Goal: Information Seeking & Learning: Understand process/instructions

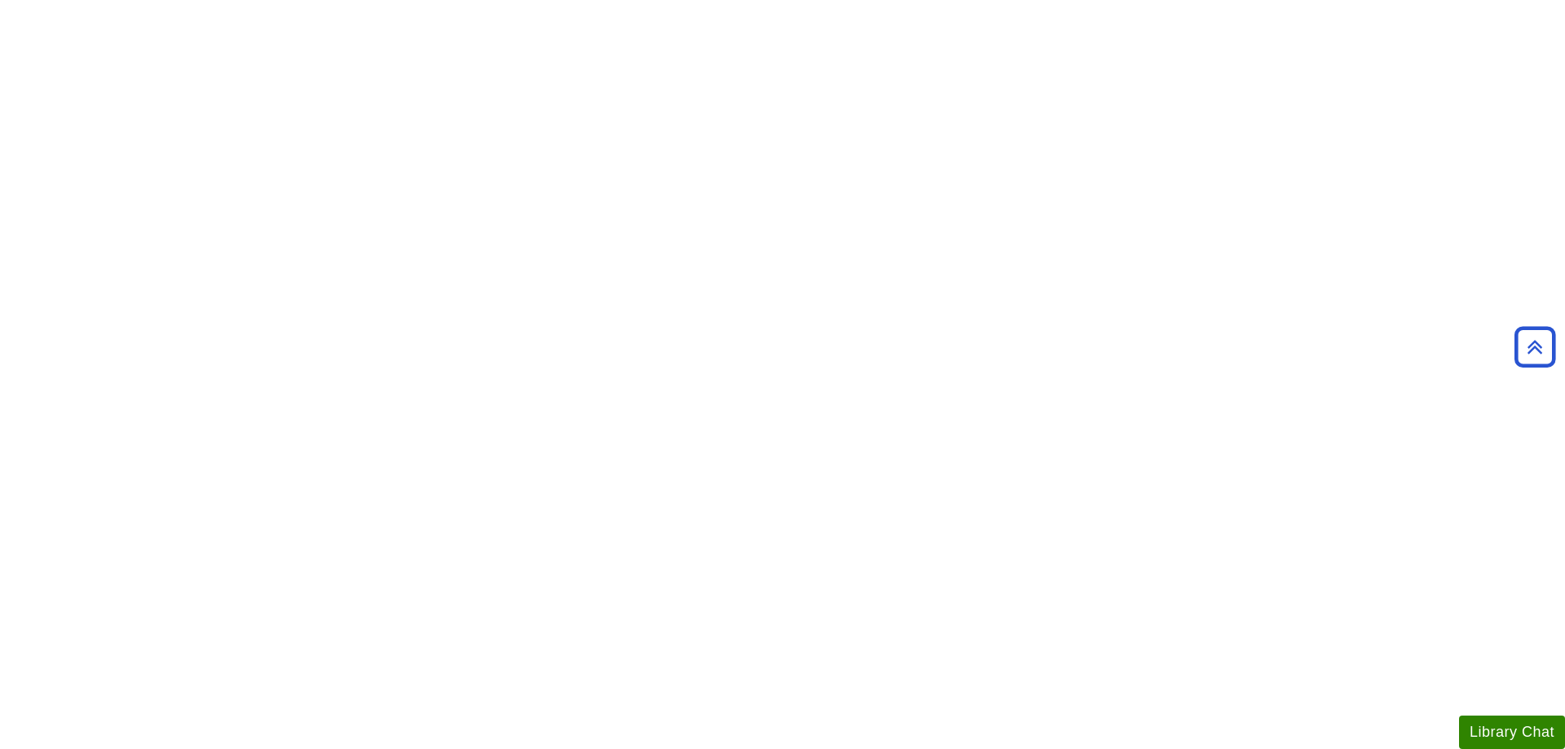
scroll to position [83, 0]
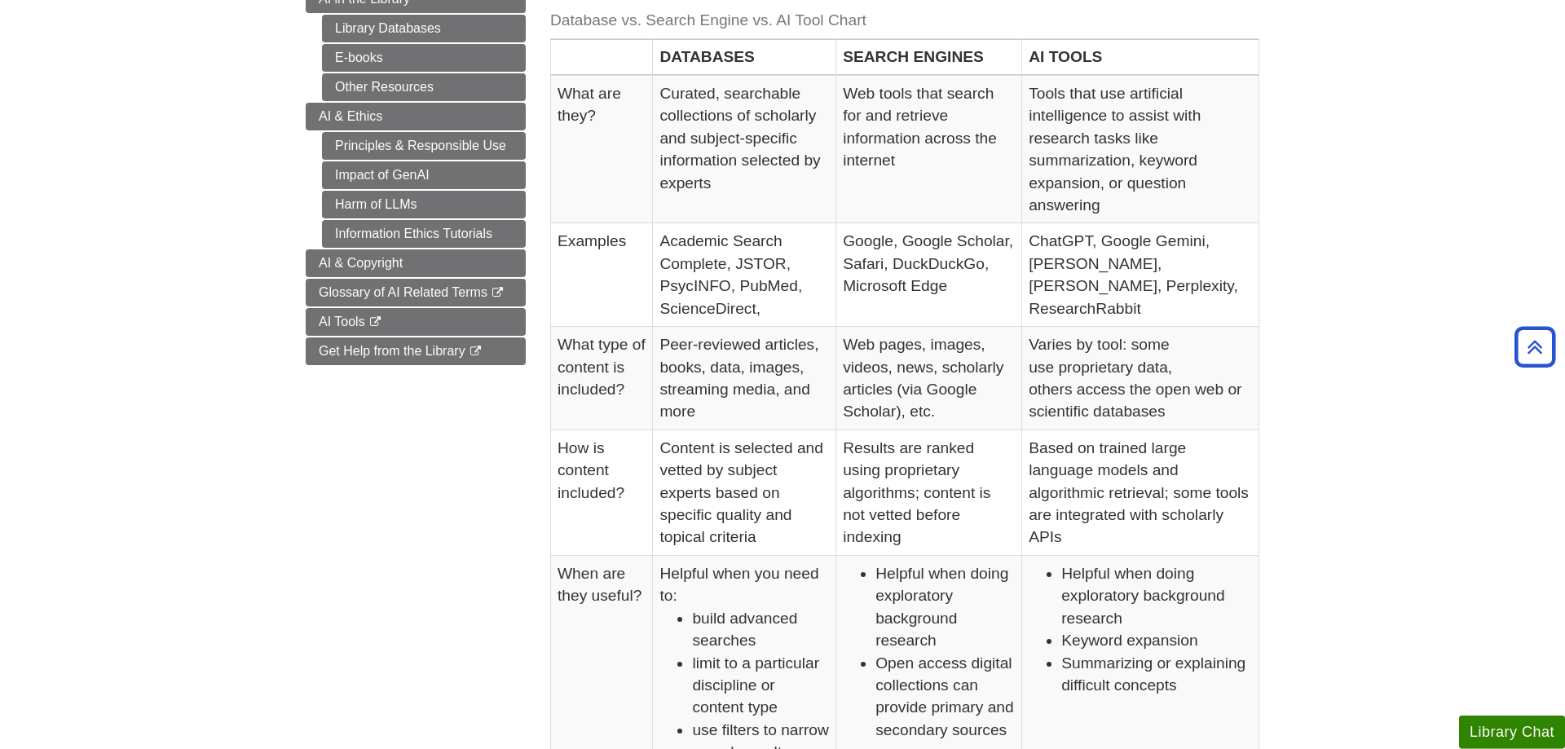
scroll to position [499, 0]
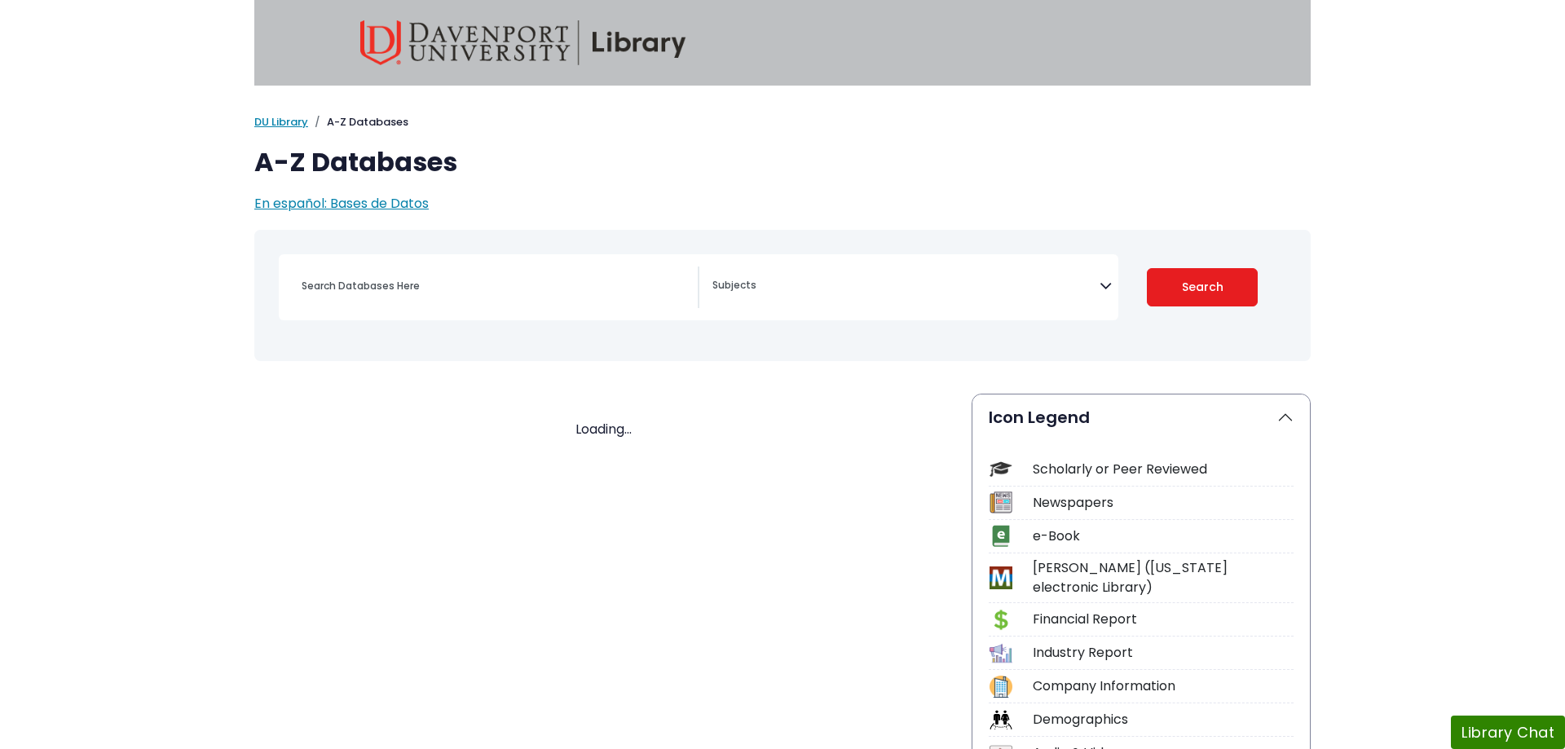
select select "Database Subject Filter"
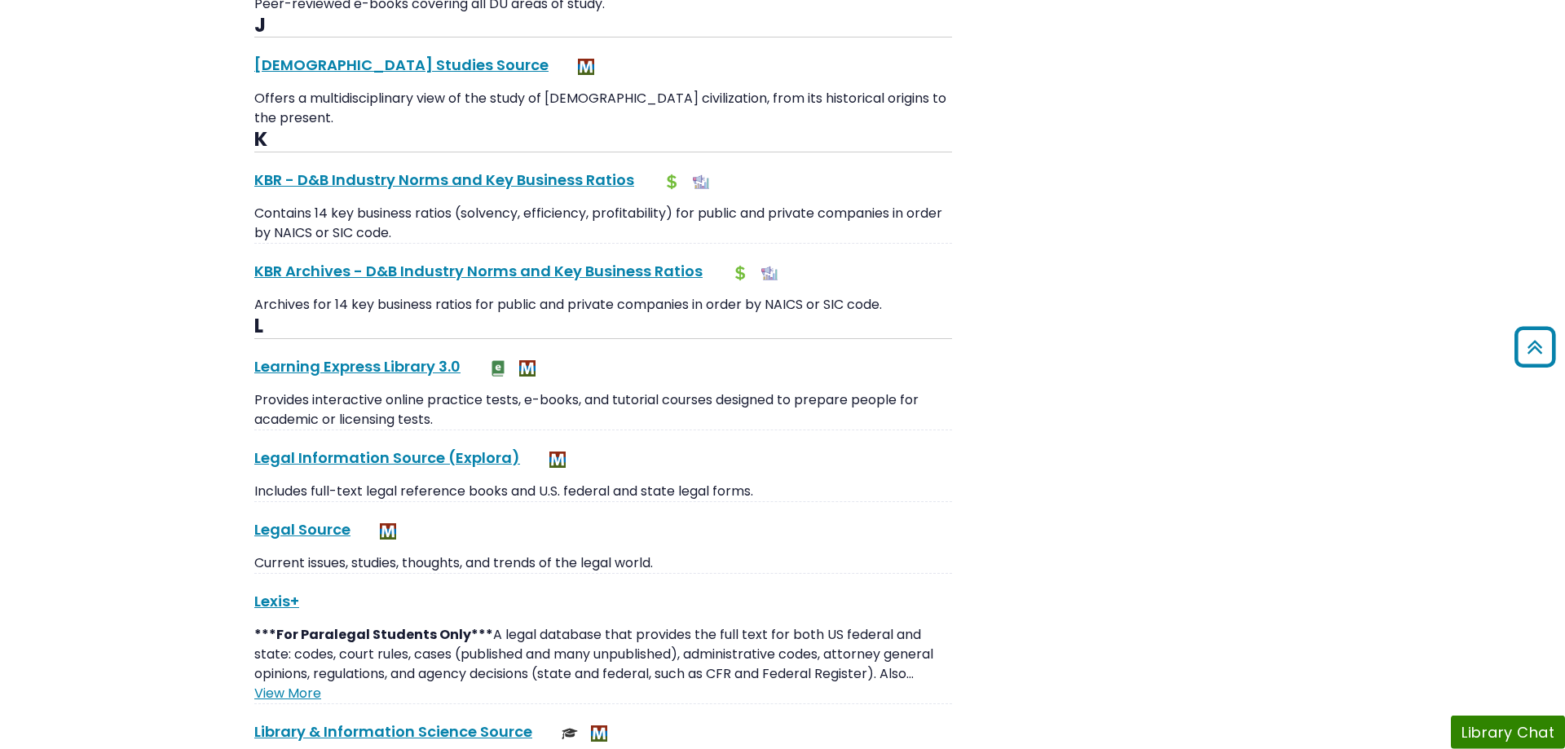
scroll to position [7483, 0]
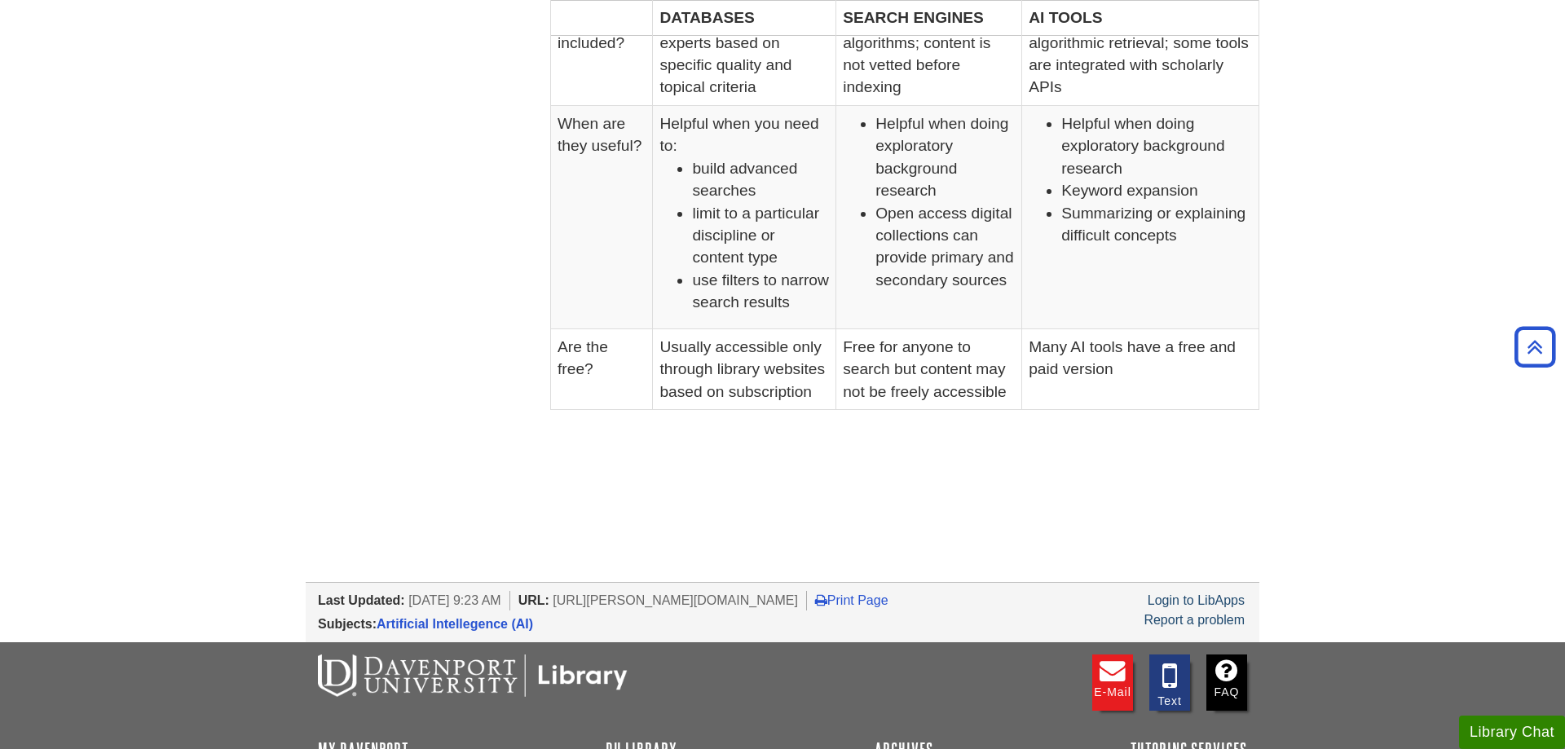
scroll to position [998, 0]
click at [1209, 593] on link "Login to LibApps" at bounding box center [1196, 600] width 97 height 14
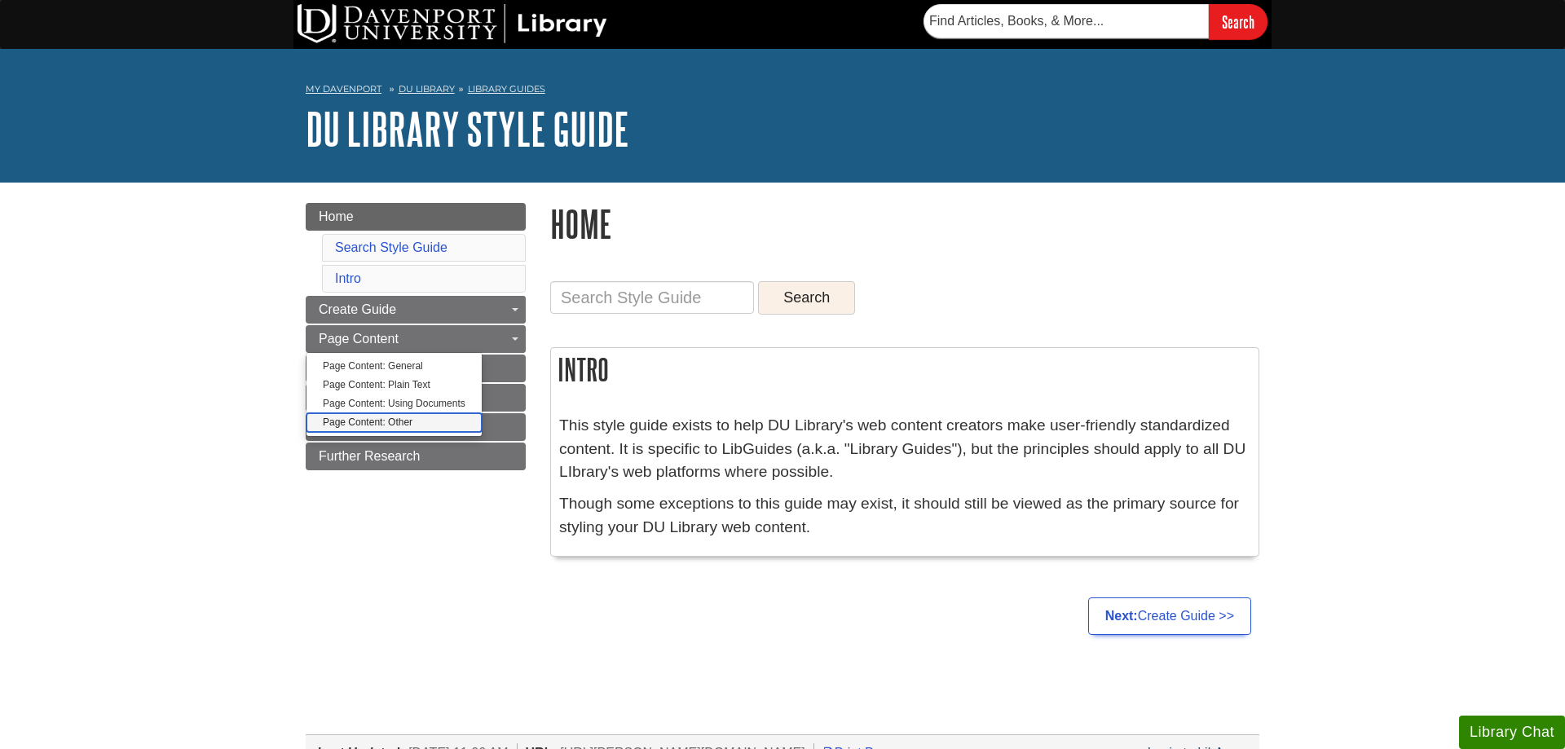
click at [386, 421] on link "Page Content: Other" at bounding box center [394, 422] width 175 height 19
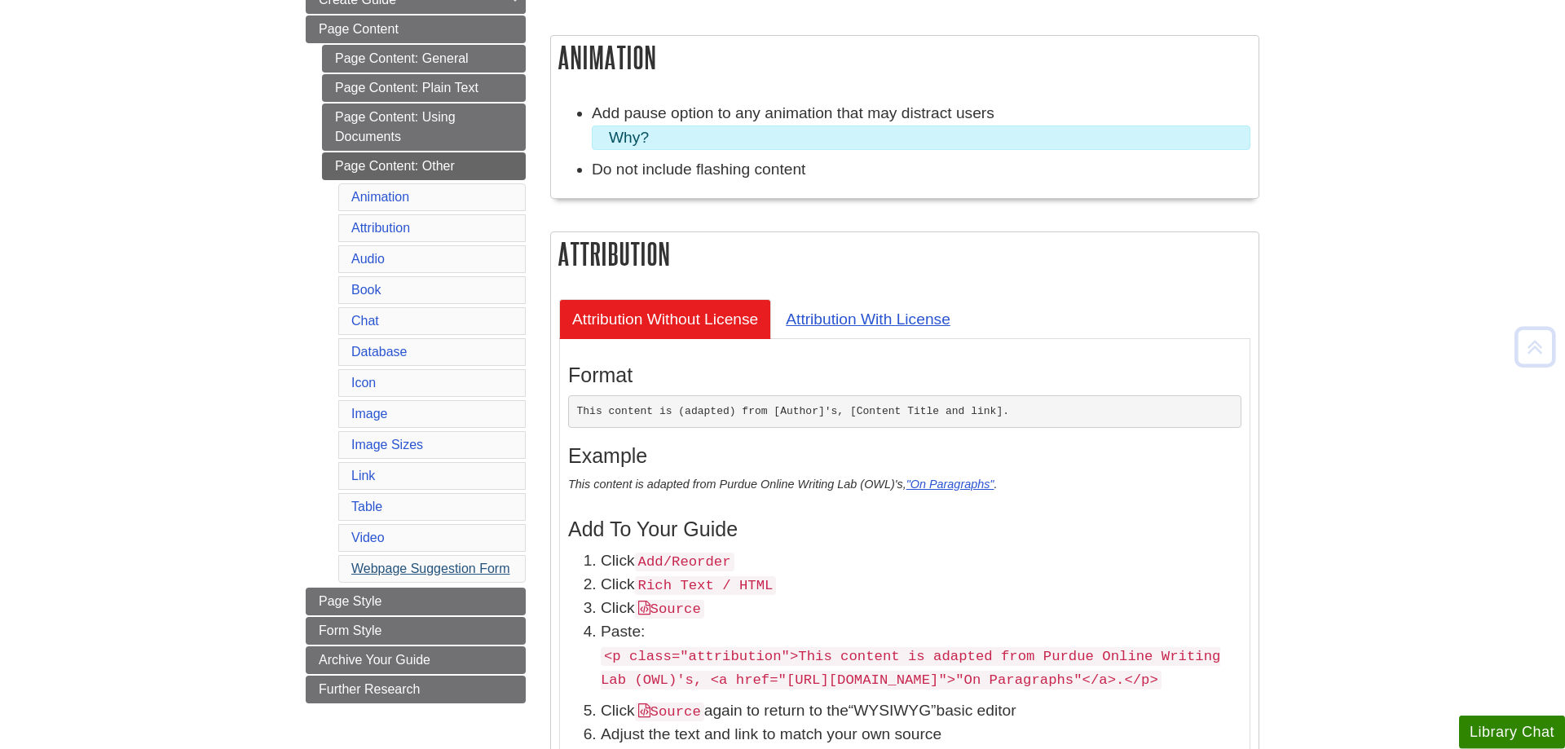
scroll to position [249, 0]
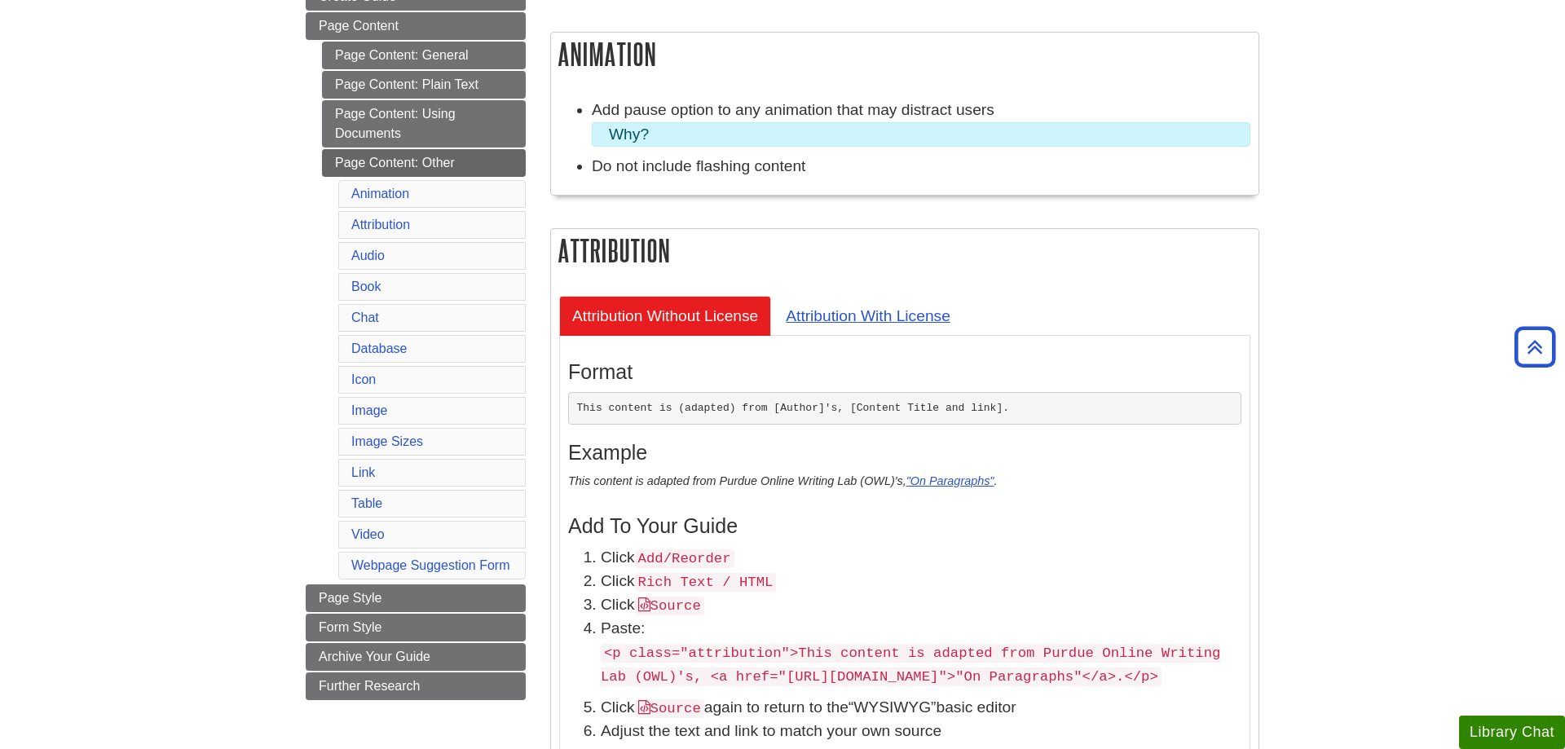
click at [368, 217] on li "Attribution" at bounding box center [431, 225] width 187 height 28
click at [371, 227] on link "Attribution" at bounding box center [380, 225] width 59 height 14
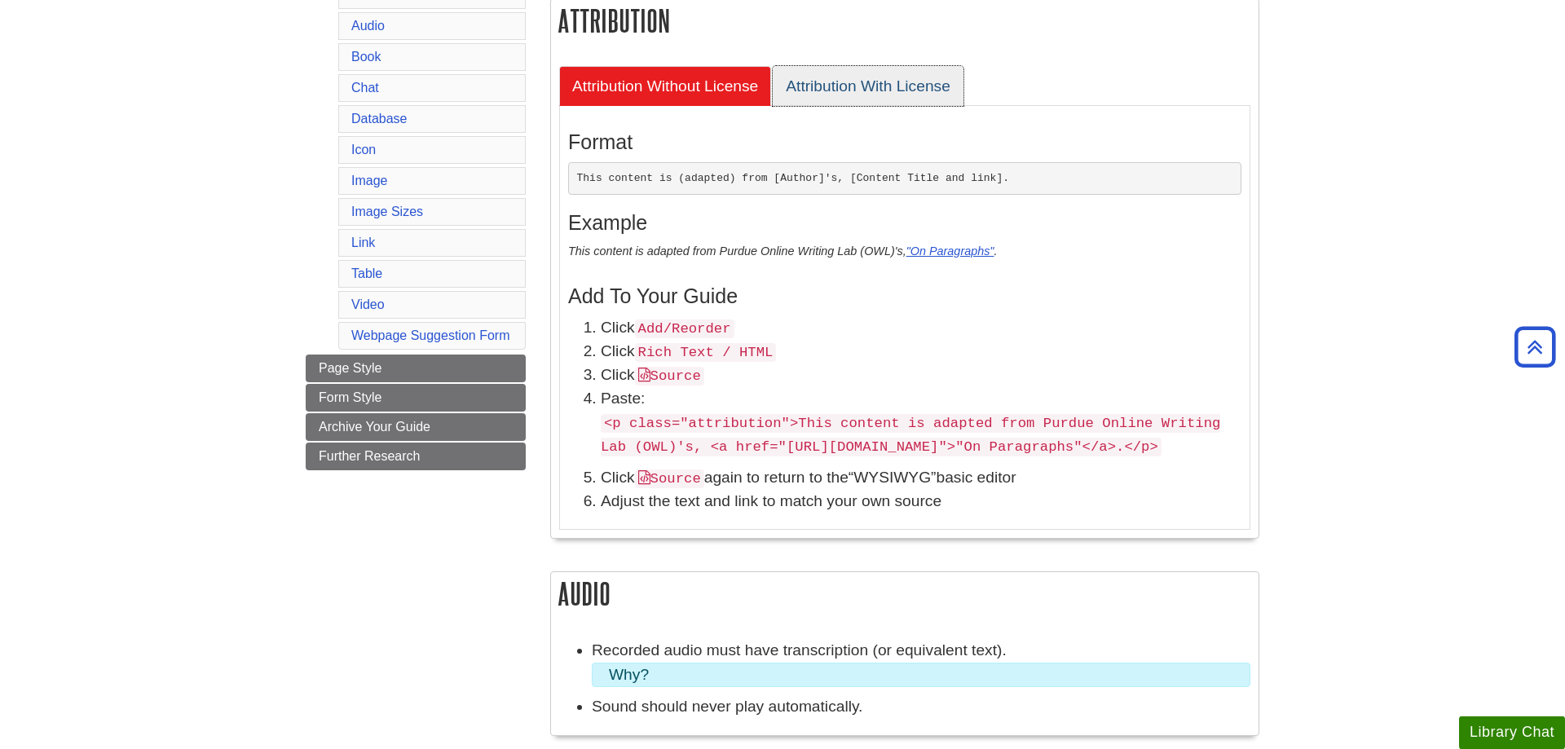
click at [874, 87] on link "Attribution With License" at bounding box center [868, 86] width 191 height 40
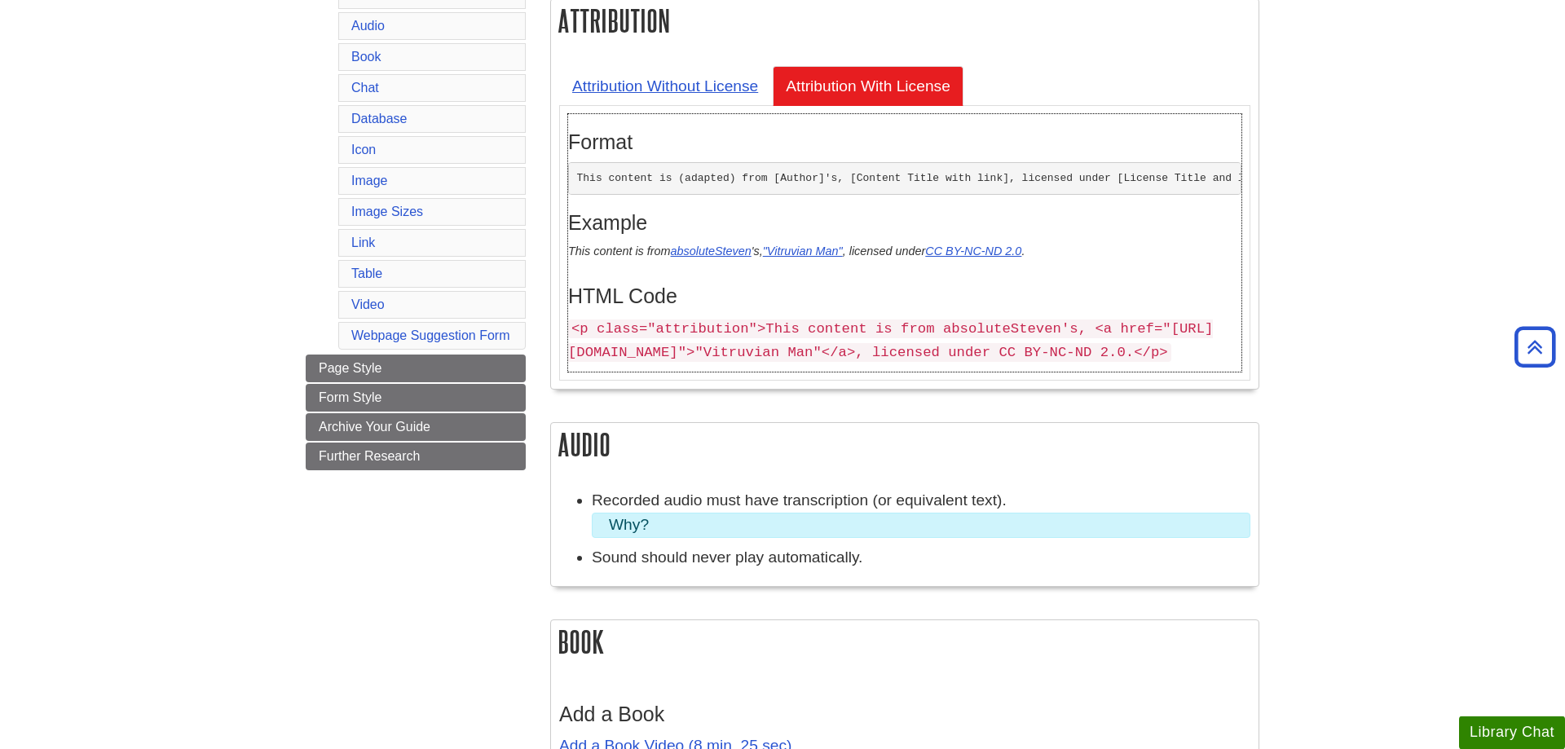
drag, startPoint x: 572, startPoint y: 329, endPoint x: 739, endPoint y: 381, distance: 174.8
click at [739, 364] on p "<p class="attribution">This content is from absoluteSteven's, <a href="https://…" at bounding box center [904, 339] width 673 height 47
copy code "<p class="attribution">This content is from absoluteSteven's, <a href="https://…"
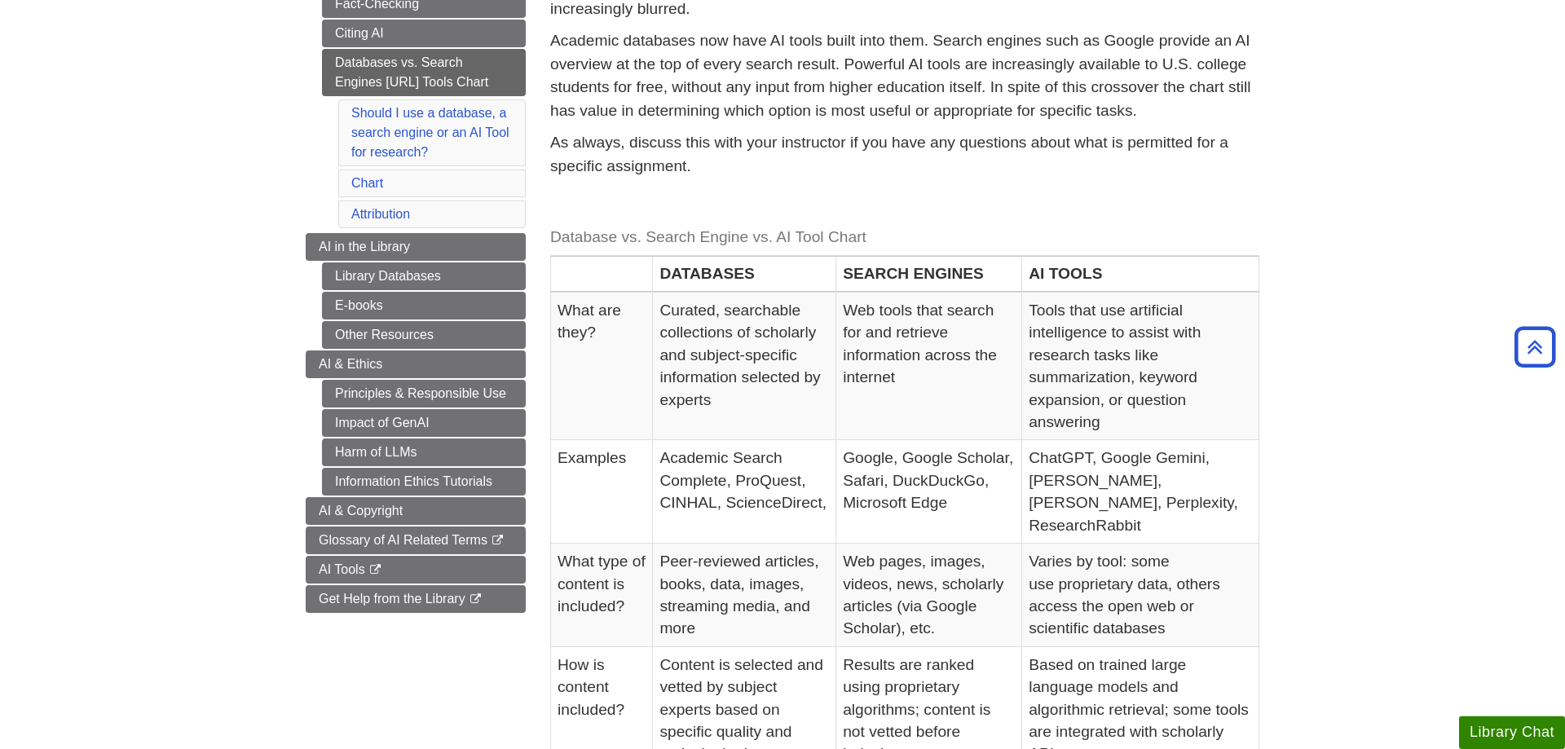
scroll to position [282, 0]
